Goal: Task Accomplishment & Management: Use online tool/utility

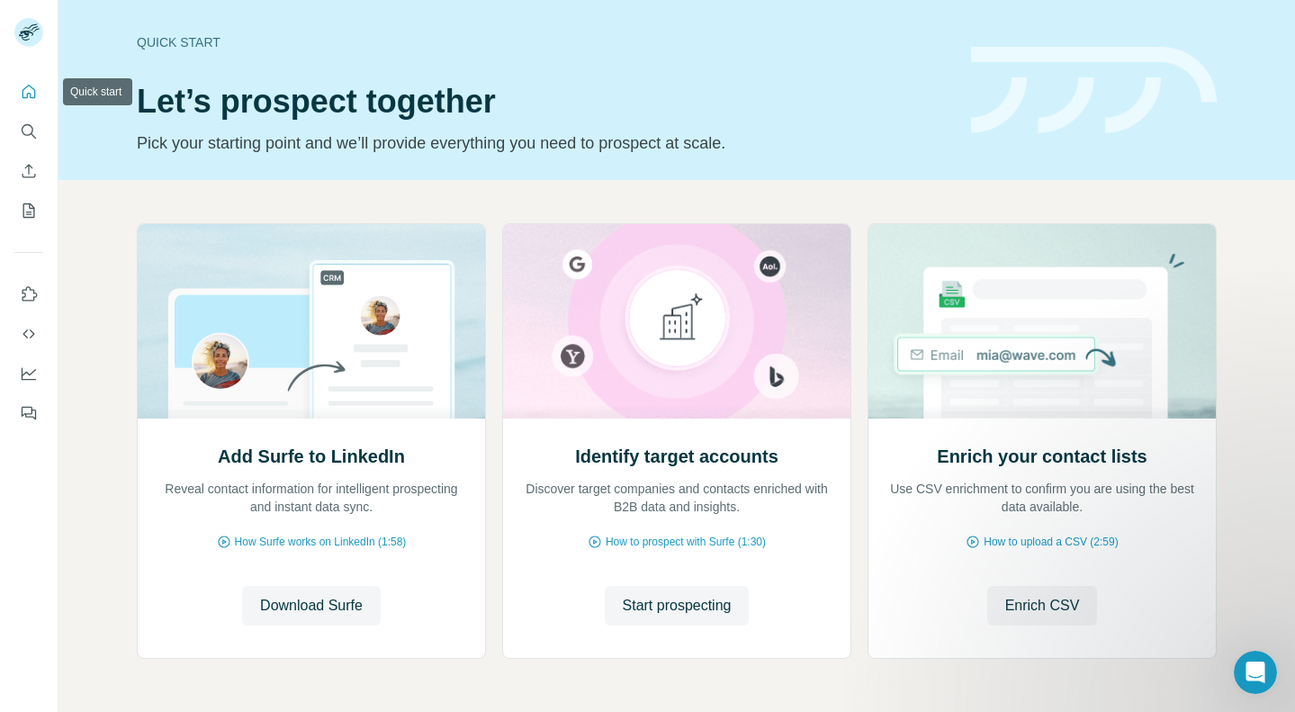
click at [28, 94] on icon "Quick start" at bounding box center [29, 92] width 18 height 18
click at [27, 376] on icon "Dashboard" at bounding box center [29, 373] width 18 height 18
click at [31, 106] on button "Quick start" at bounding box center [28, 92] width 29 height 32
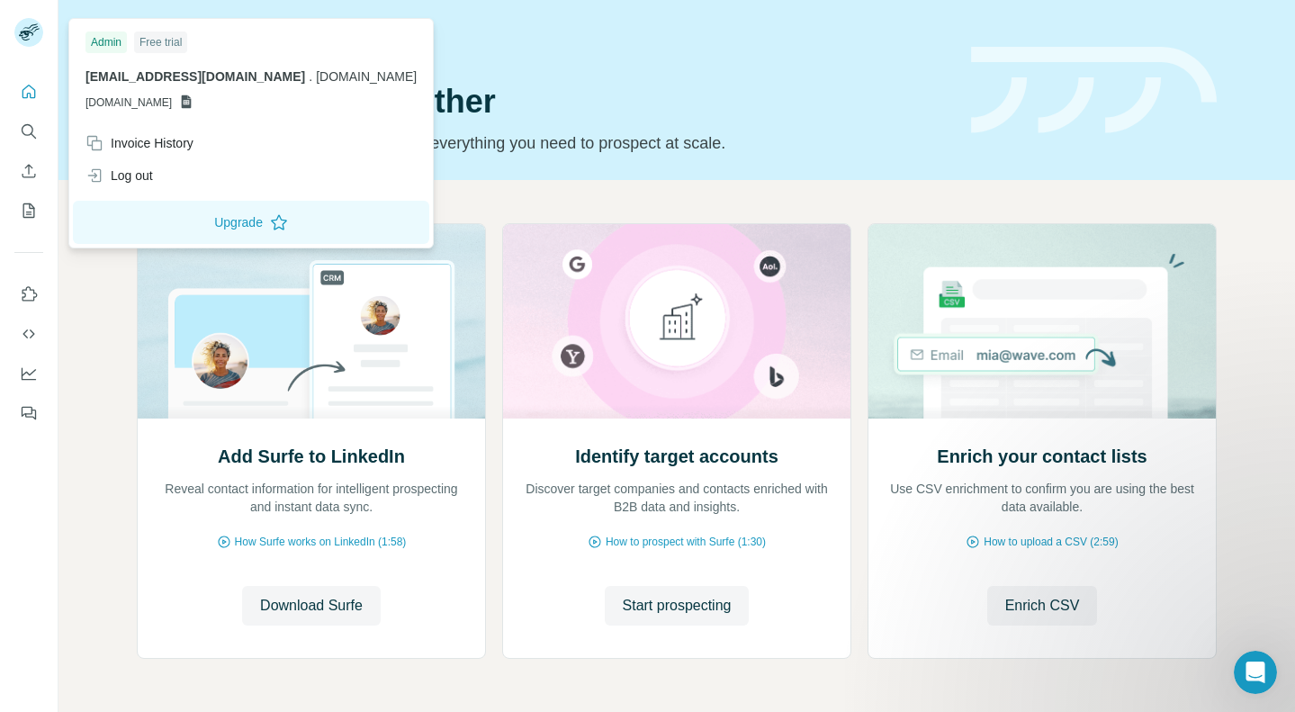
click at [36, 24] on rect at bounding box center [28, 32] width 29 height 29
click at [141, 499] on div "Add Surfe to LinkedIn Reveal contact information for intelligent prospecting an…" at bounding box center [311, 537] width 347 height 239
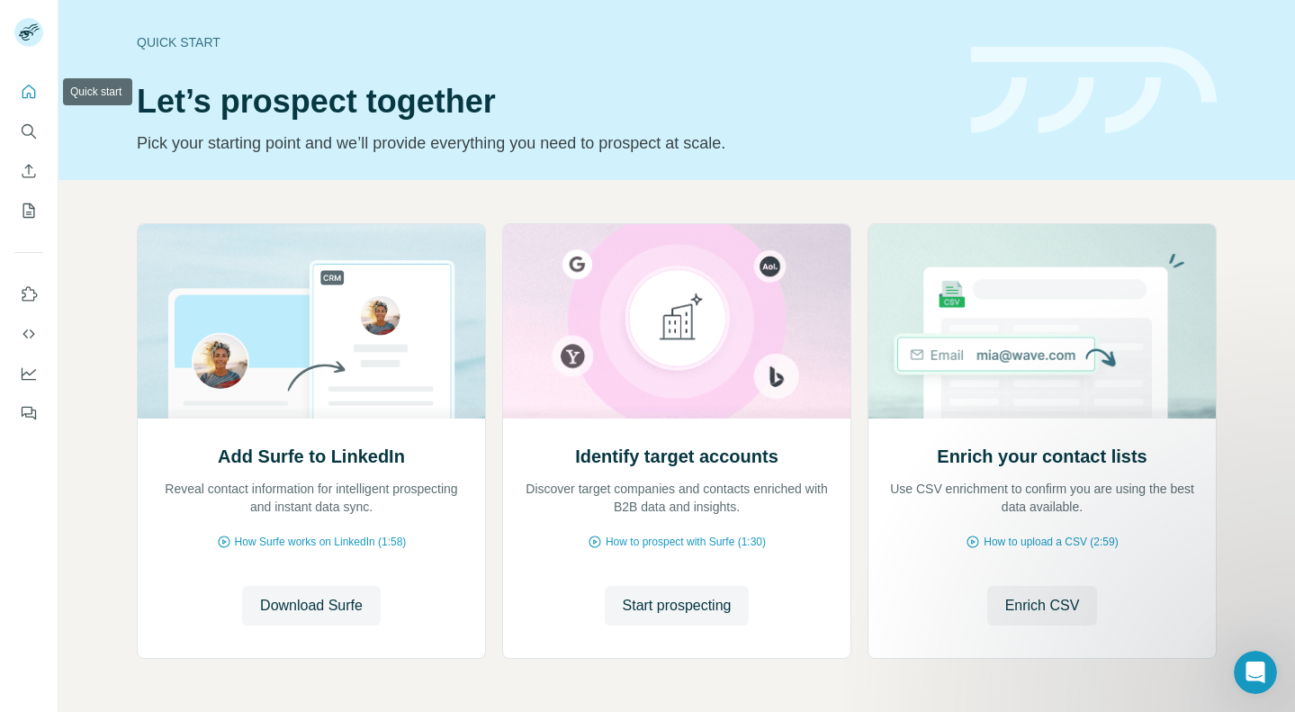
click at [28, 87] on icon "Quick start" at bounding box center [29, 92] width 18 height 18
click at [27, 128] on icon "Search" at bounding box center [29, 131] width 18 height 18
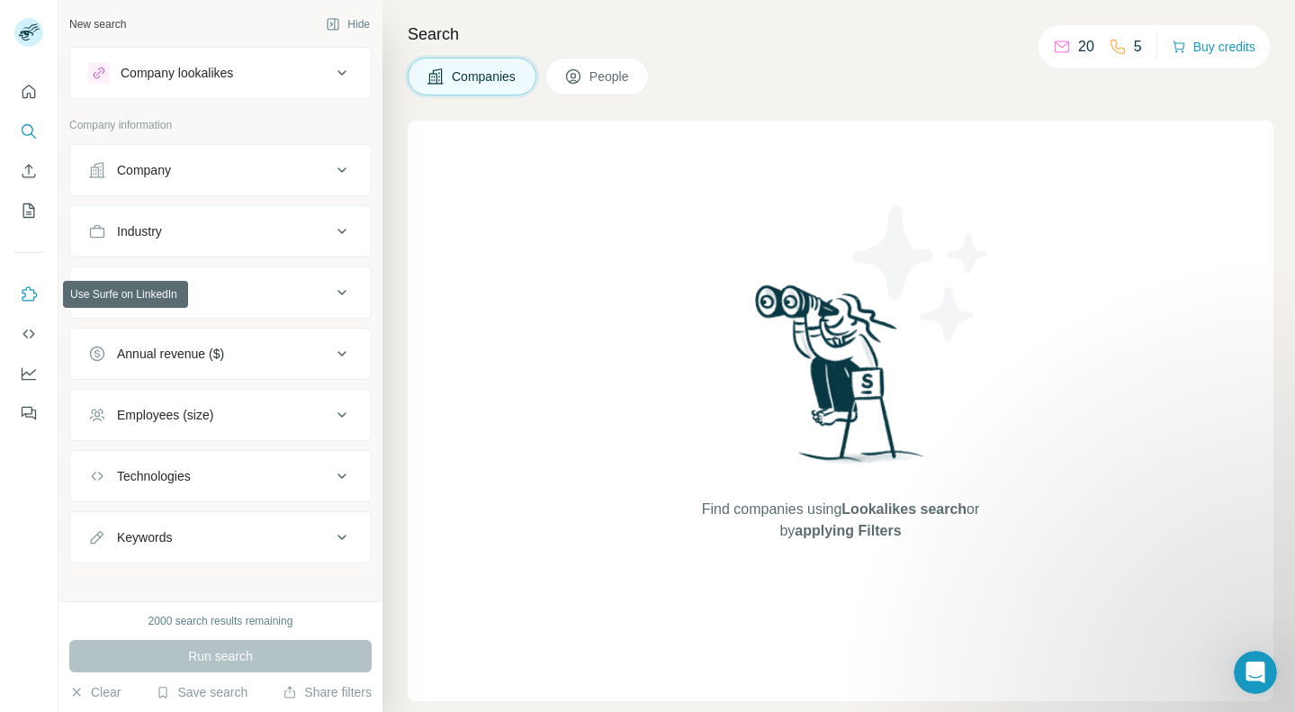
click at [30, 298] on icon "Use Surfe on LinkedIn" at bounding box center [29, 294] width 18 height 18
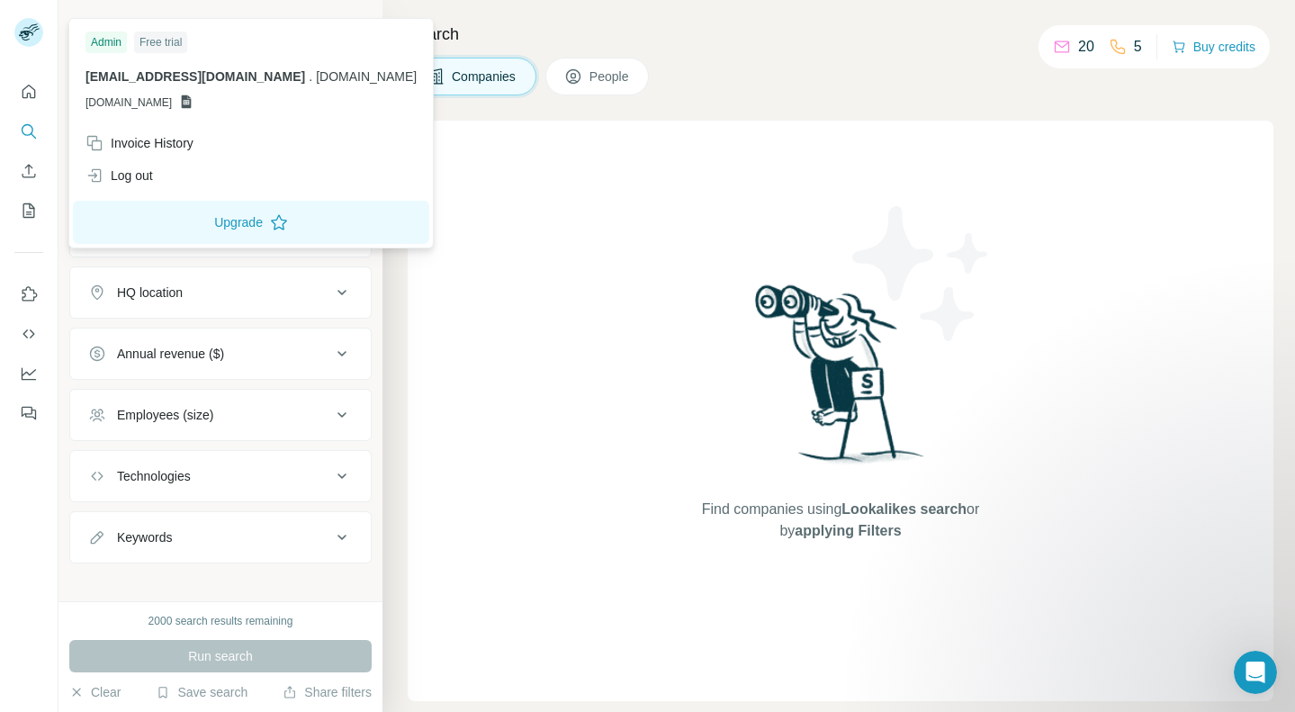
click at [36, 38] on rect at bounding box center [28, 32] width 29 height 29
click at [160, 94] on span "[DOMAIN_NAME]" at bounding box center [128, 102] width 86 height 16
drag, startPoint x: 192, startPoint y: 111, endPoint x: 255, endPoint y: 71, distance: 74.4
click at [192, 110] on div "Admin Free trial [EMAIL_ADDRESS][DOMAIN_NAME] . [DOMAIN_NAME] [DOMAIN_NAME]" at bounding box center [251, 74] width 356 height 104
click at [367, 30] on button "Hide" at bounding box center [347, 24] width 69 height 27
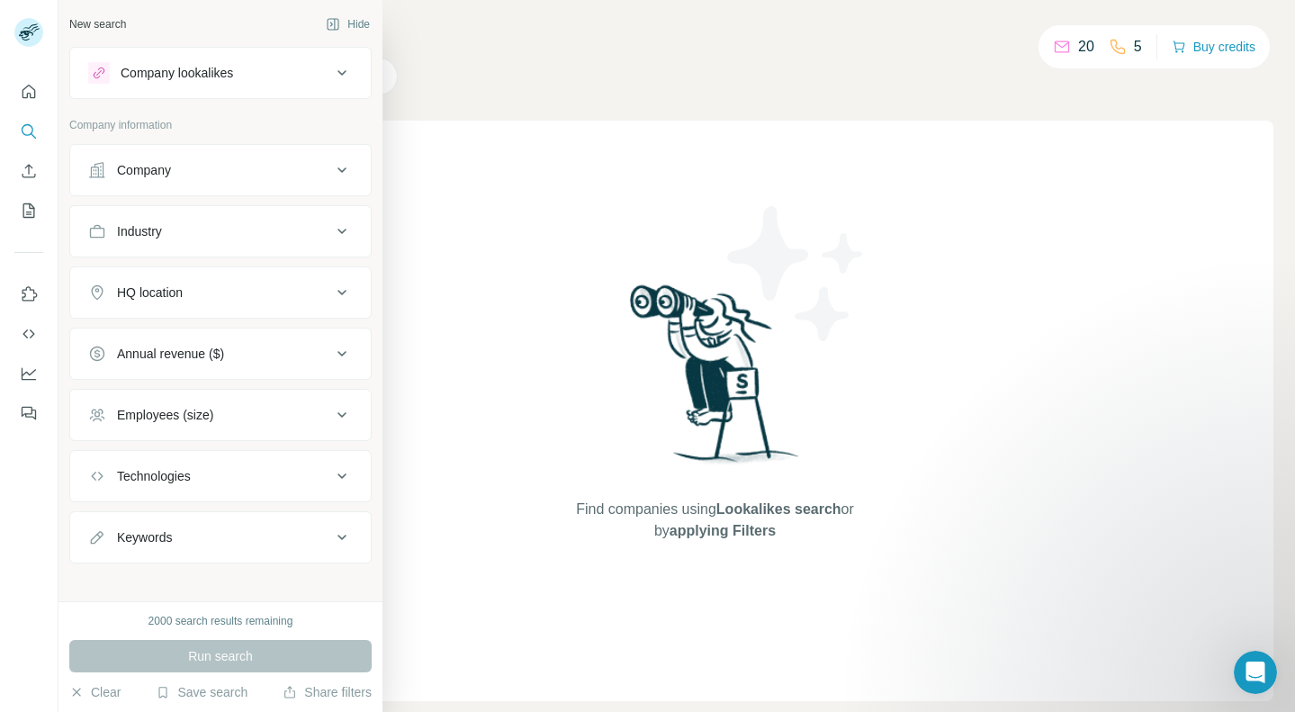
click at [104, 25] on div "New search" at bounding box center [97, 24] width 57 height 16
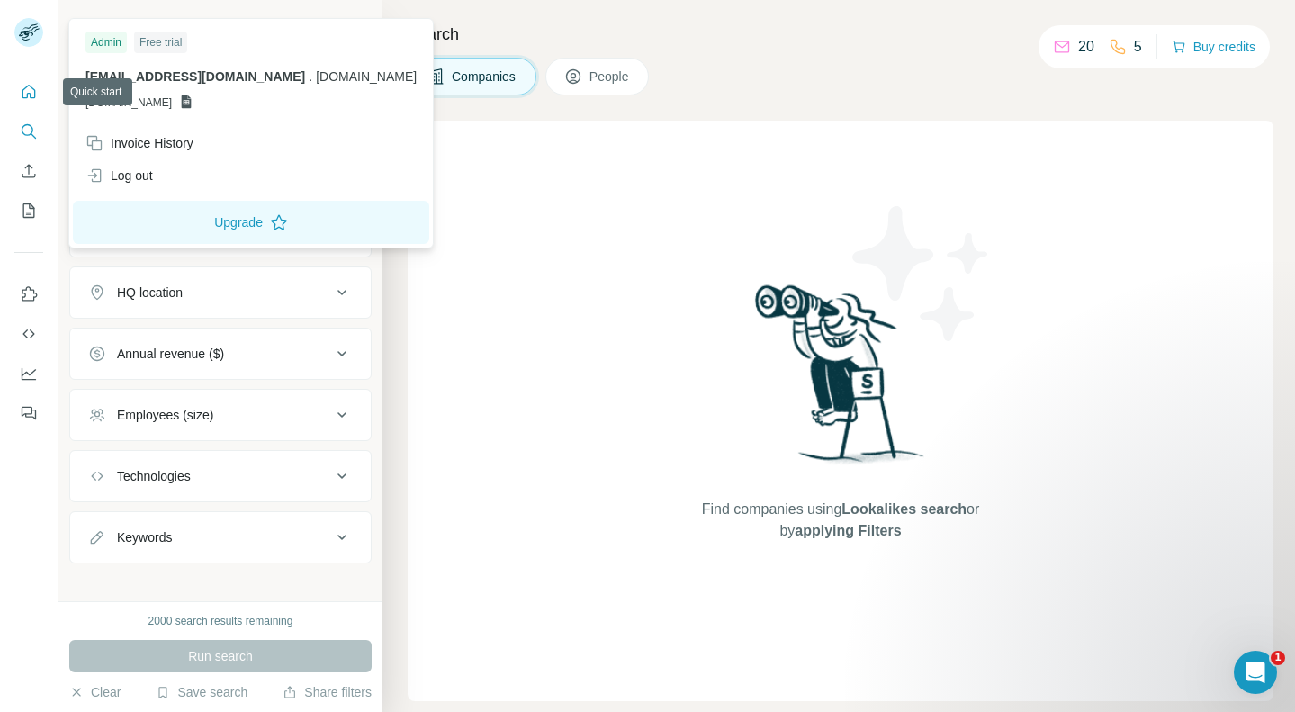
click at [26, 98] on icon "Quick start" at bounding box center [29, 92] width 18 height 18
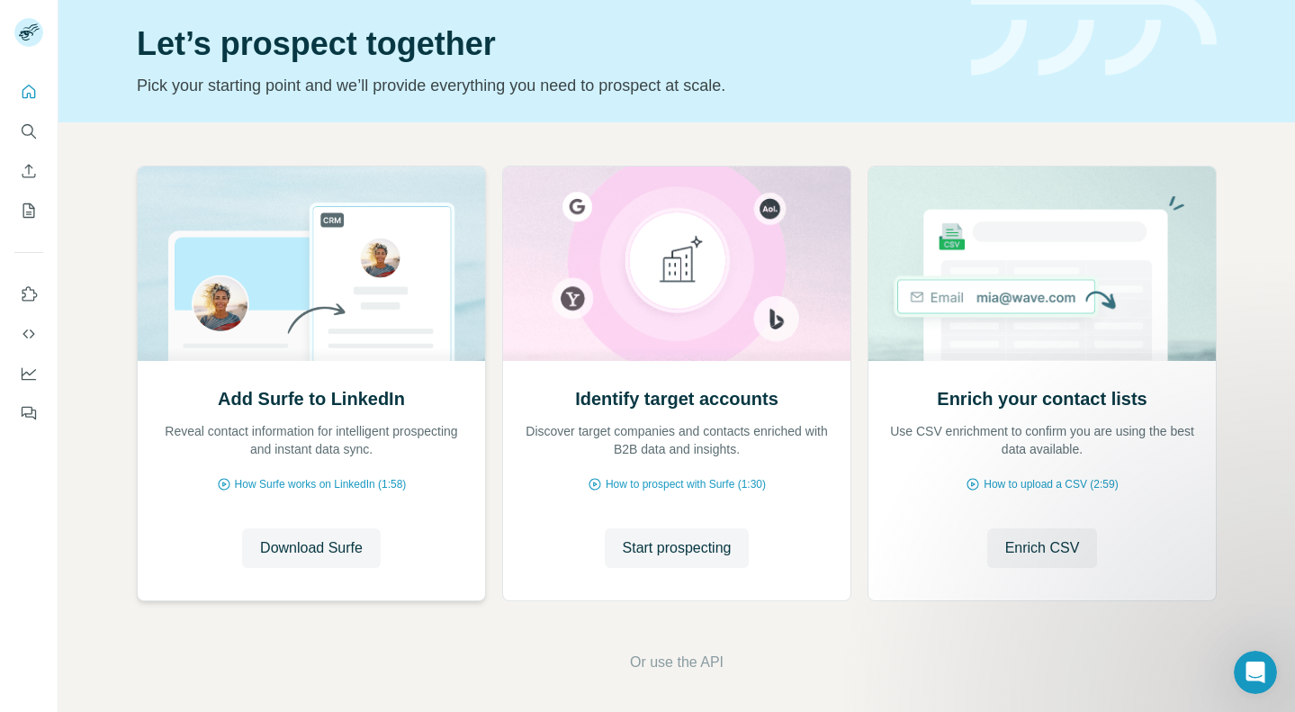
scroll to position [62, 0]
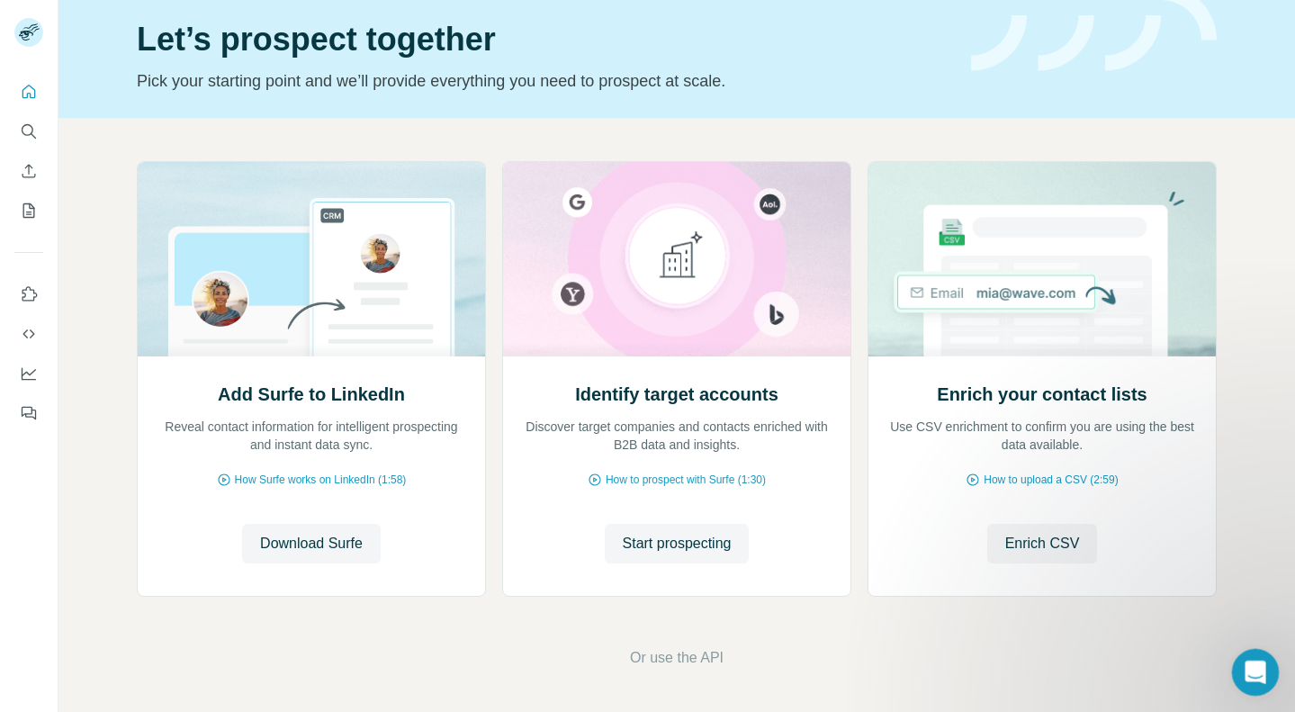
click at [1266, 660] on div "Open Intercom Messenger" at bounding box center [1252, 669] width 59 height 59
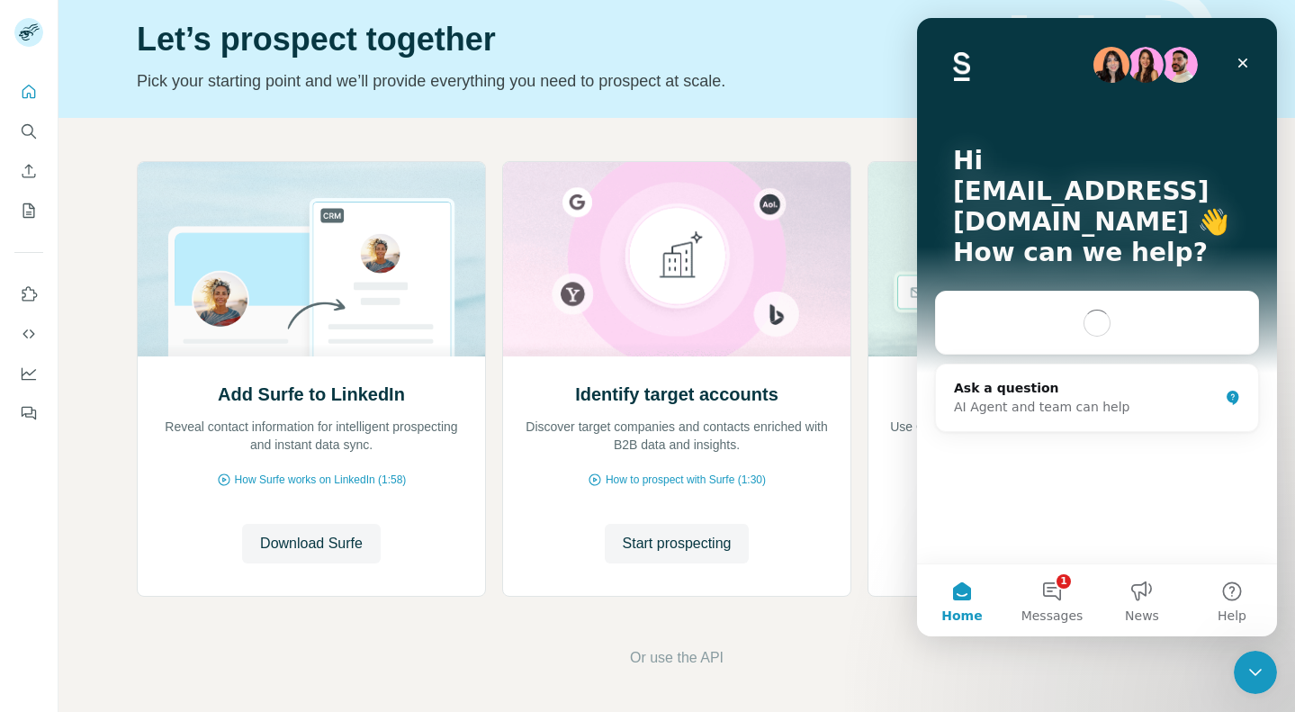
scroll to position [0, 0]
click at [1047, 398] on div "AI Agent and team can help" at bounding box center [1086, 407] width 265 height 19
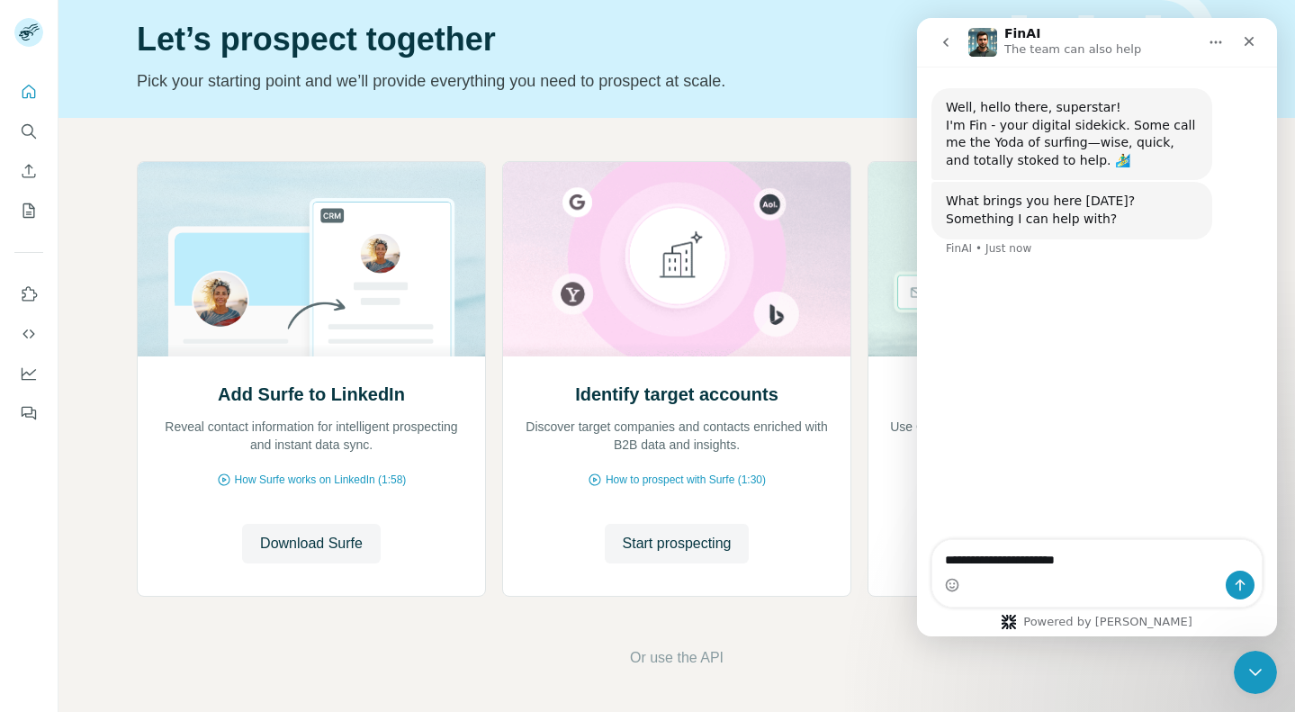
type textarea "**********"
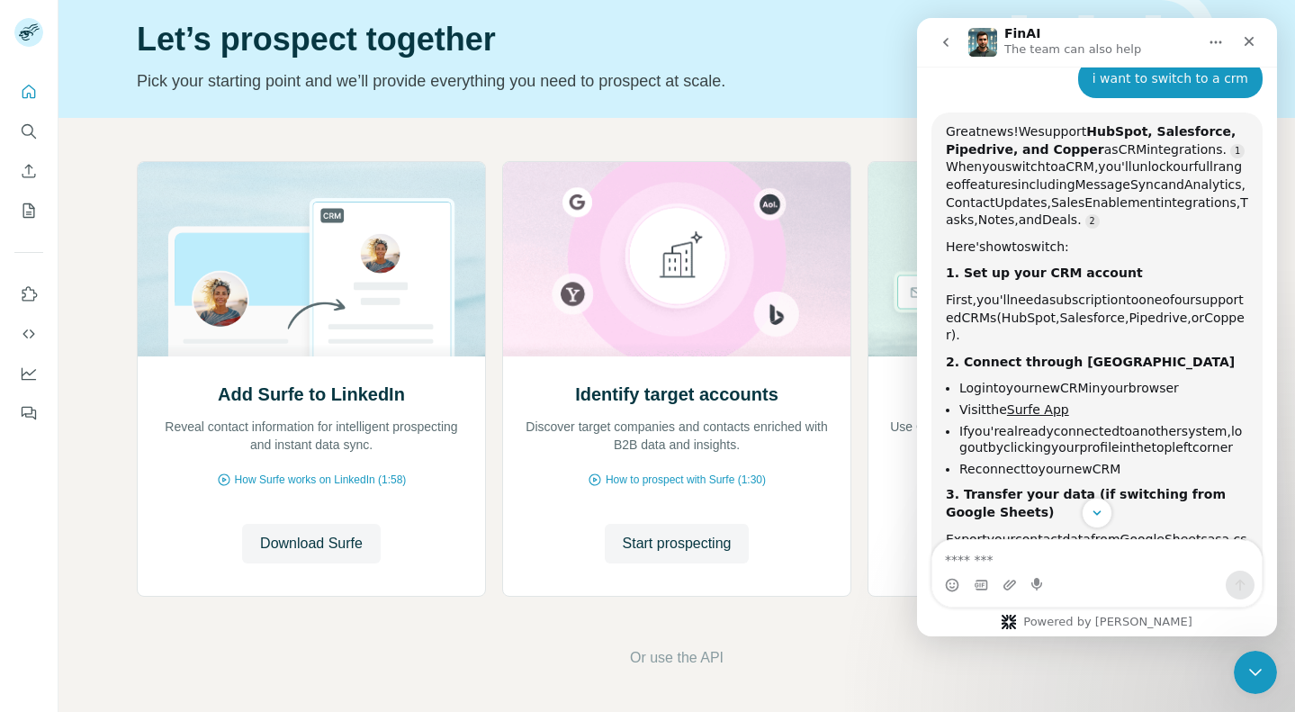
scroll to position [229, 0]
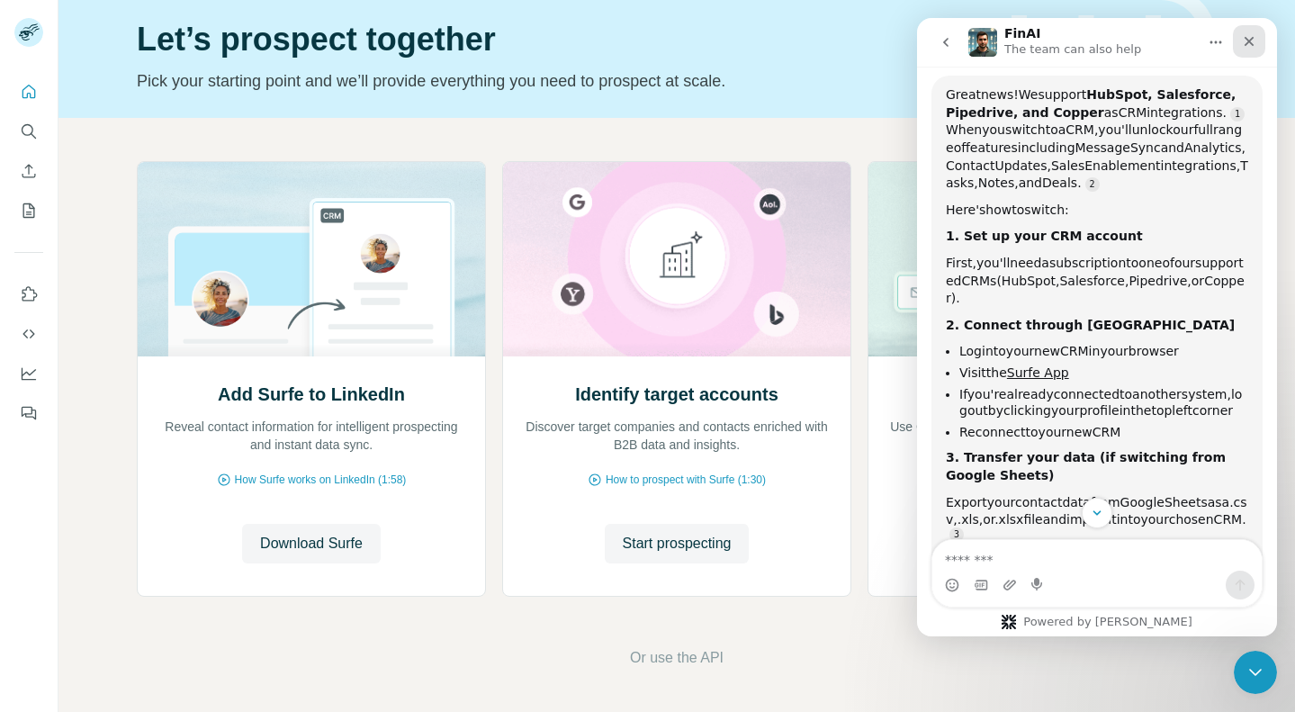
click at [1246, 46] on icon "Close" at bounding box center [1249, 41] width 14 height 14
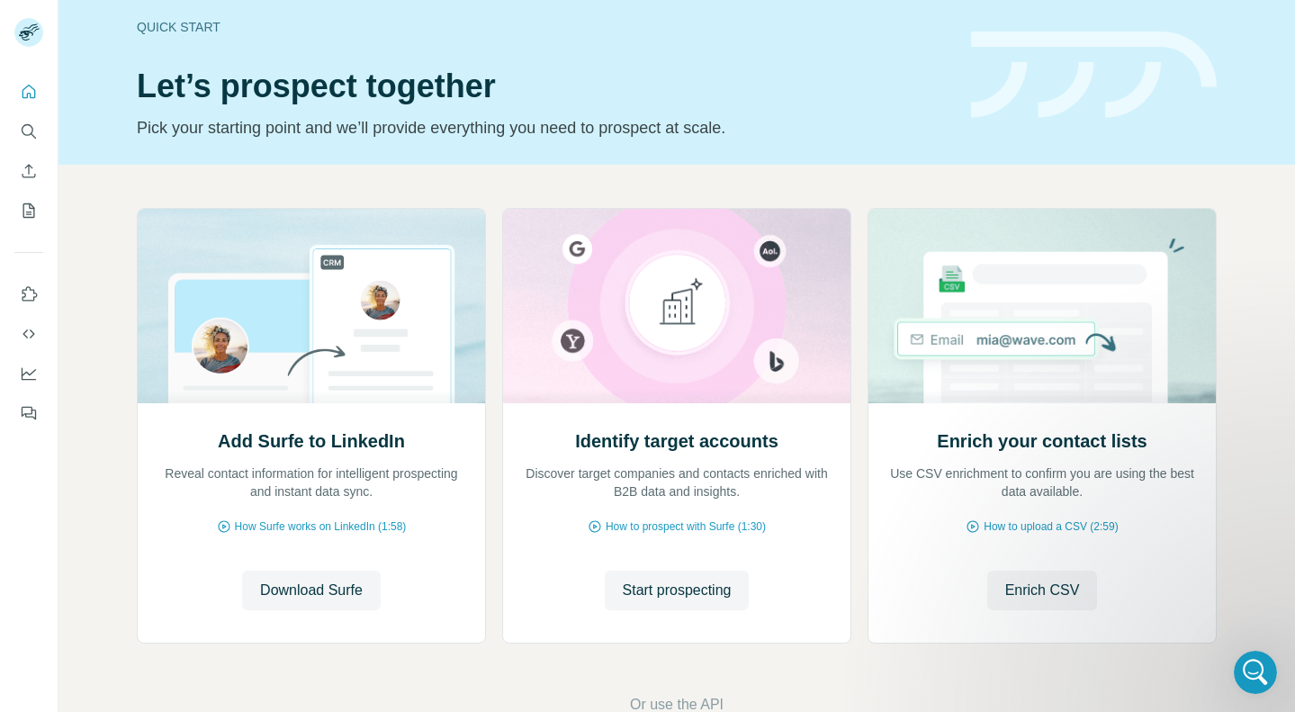
scroll to position [3, 0]
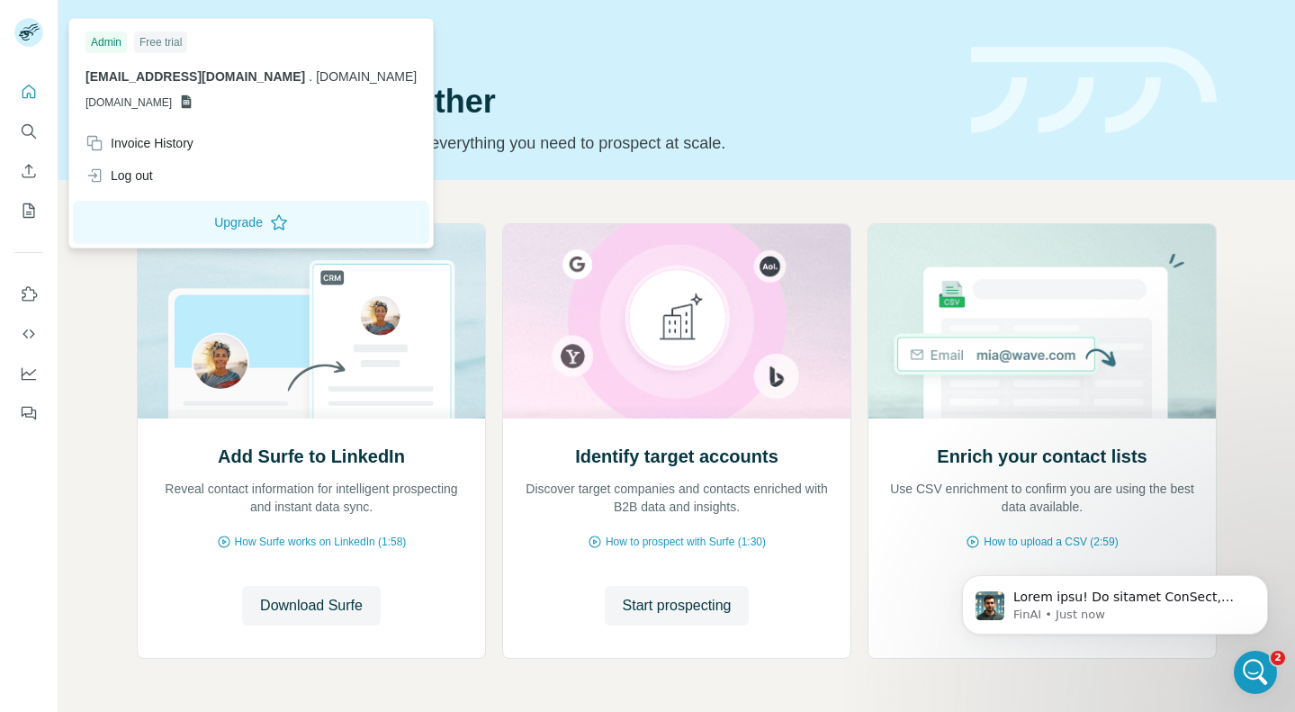
click at [26, 39] on rect at bounding box center [28, 32] width 29 height 29
click at [93, 165] on div "Log out" at bounding box center [251, 175] width 353 height 32
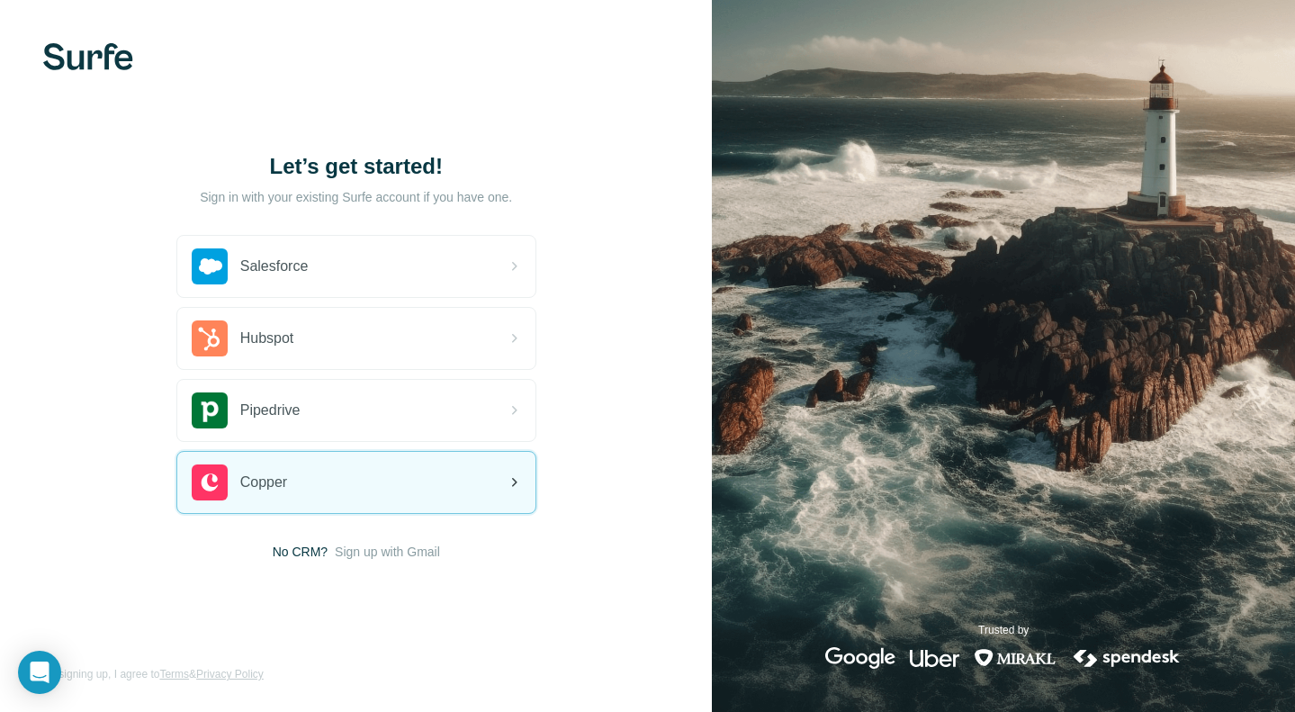
click at [449, 470] on div "Copper" at bounding box center [356, 482] width 358 height 61
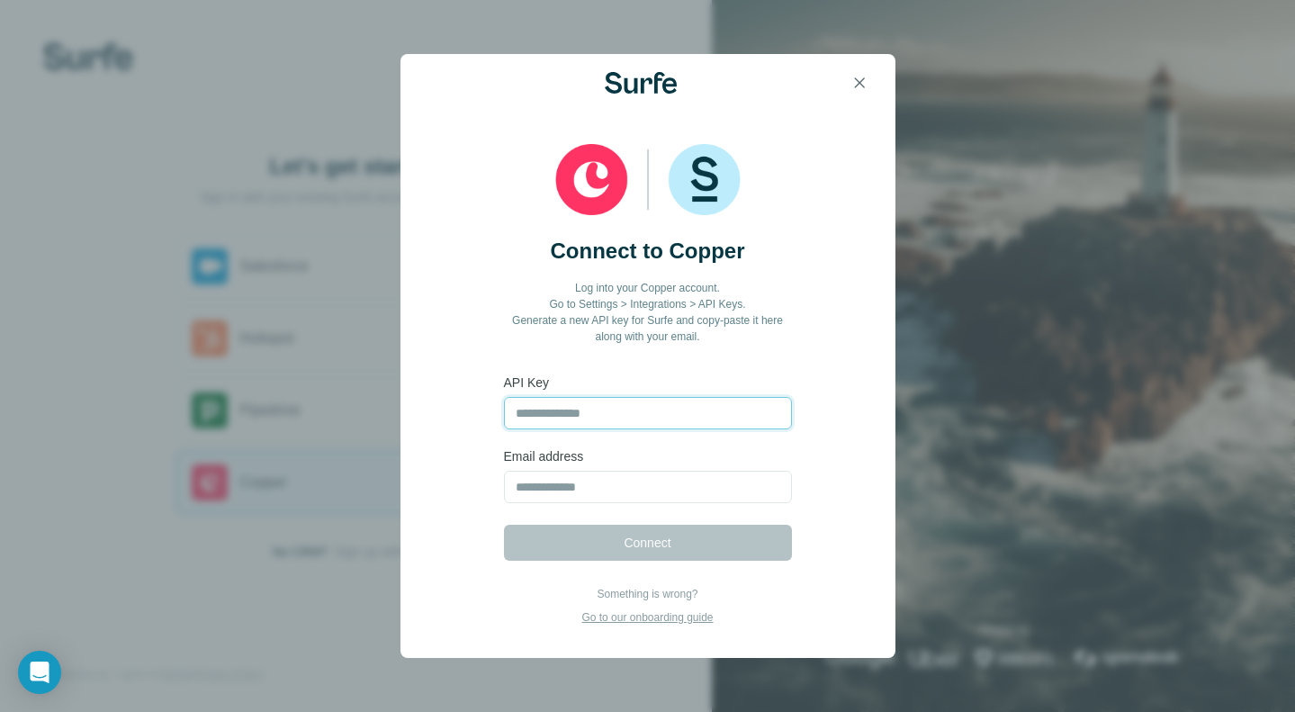
click at [630, 415] on input "text" at bounding box center [648, 413] width 288 height 32
paste input "**********"
type input "**********"
click at [591, 481] on input "email" at bounding box center [648, 487] width 288 height 32
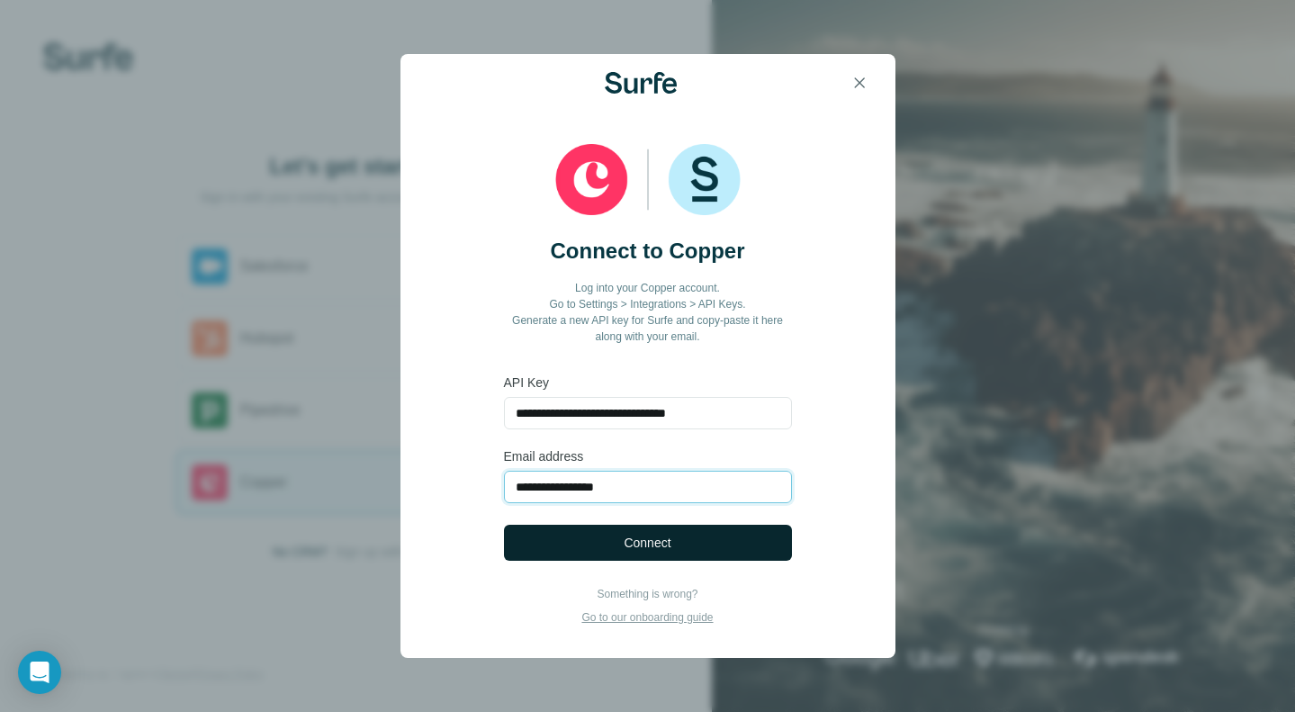
type input "**********"
click at [606, 555] on button "Connect" at bounding box center [648, 543] width 288 height 36
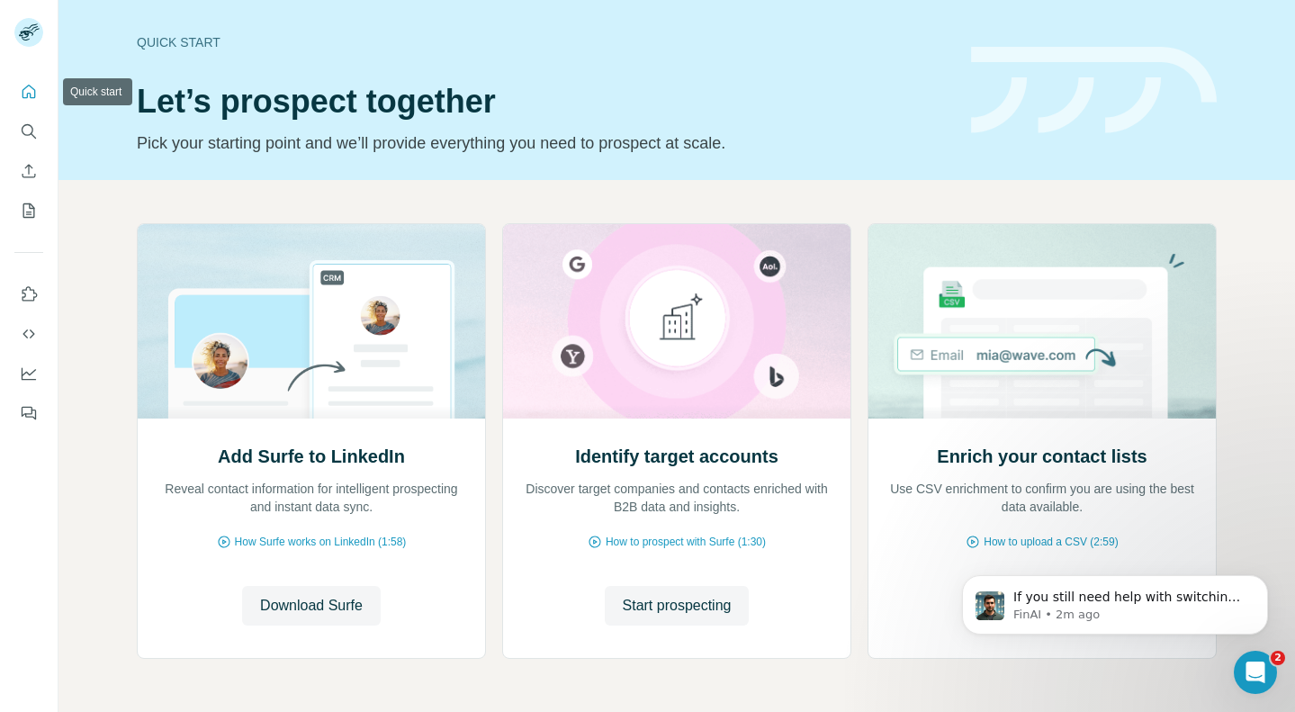
click at [36, 98] on icon "Quick start" at bounding box center [29, 92] width 18 height 18
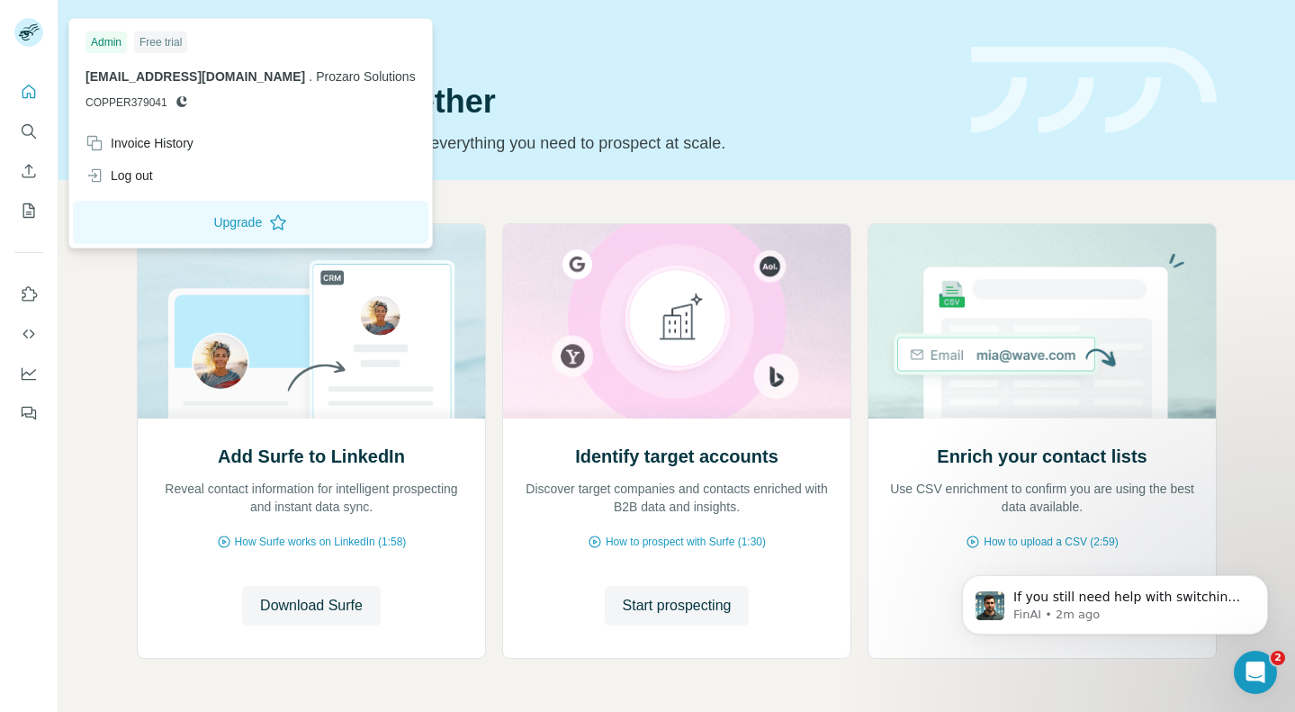
click at [36, 22] on rect at bounding box center [28, 32] width 29 height 29
click at [816, 86] on h1 "Let’s prospect together" at bounding box center [543, 102] width 813 height 36
